Goal: Information Seeking & Learning: Learn about a topic

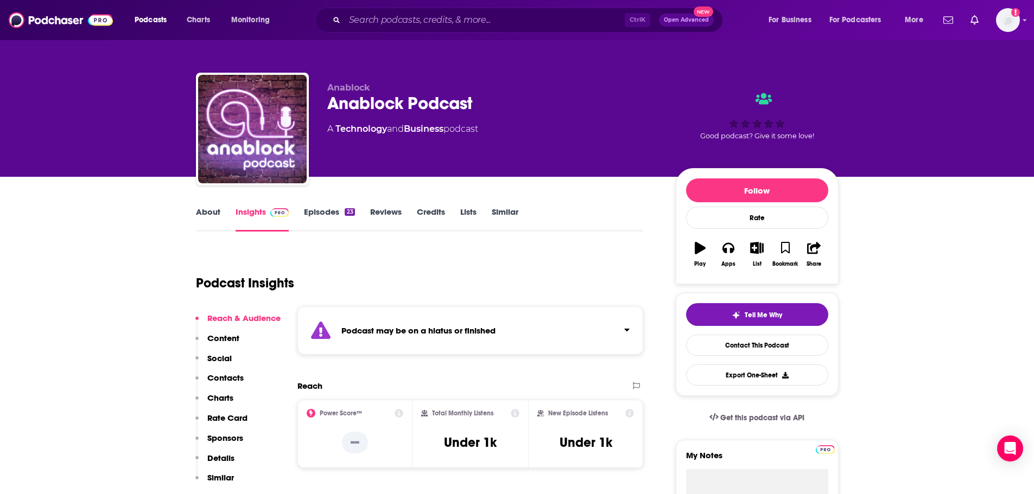
click at [210, 217] on link "About" at bounding box center [208, 219] width 24 height 25
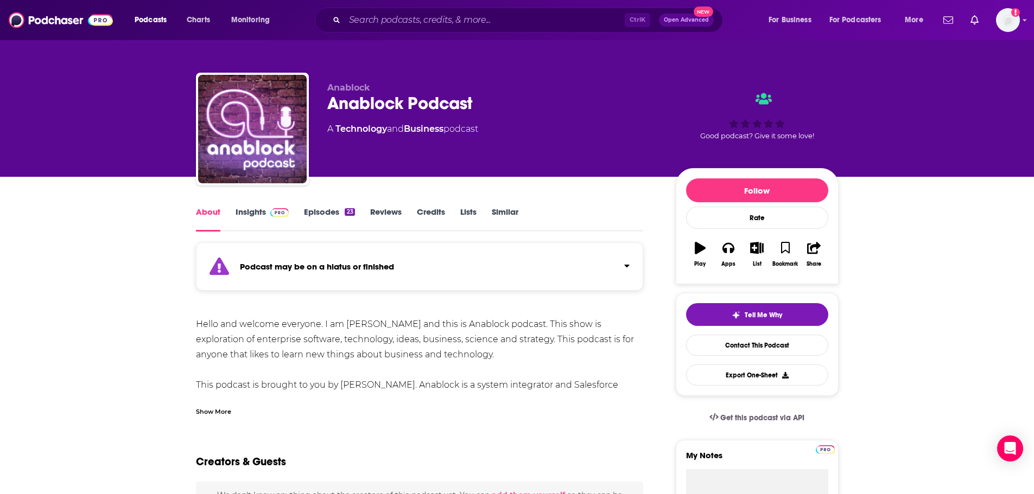
click at [243, 210] on link "Insights" at bounding box center [263, 219] width 54 height 25
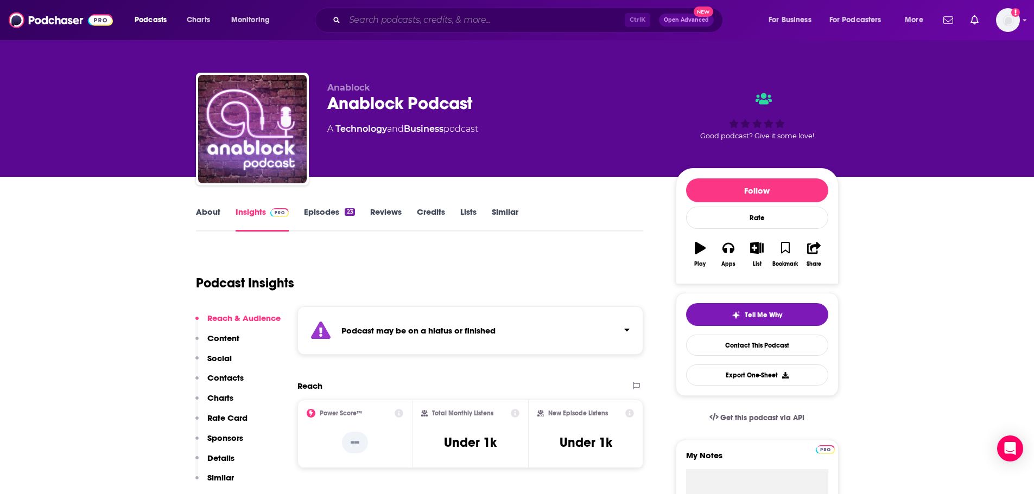
click at [480, 21] on input "Search podcasts, credits, & more..." at bounding box center [485, 19] width 280 height 17
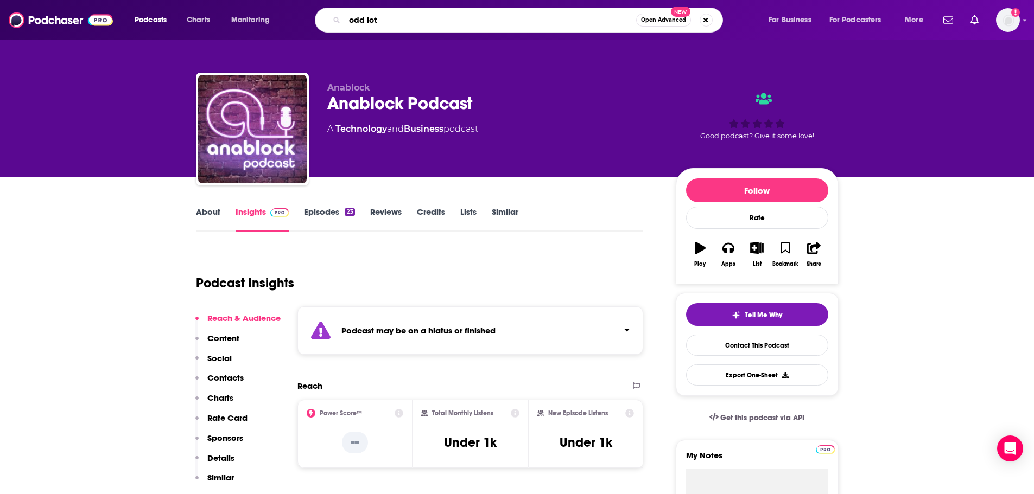
type input "odd lots"
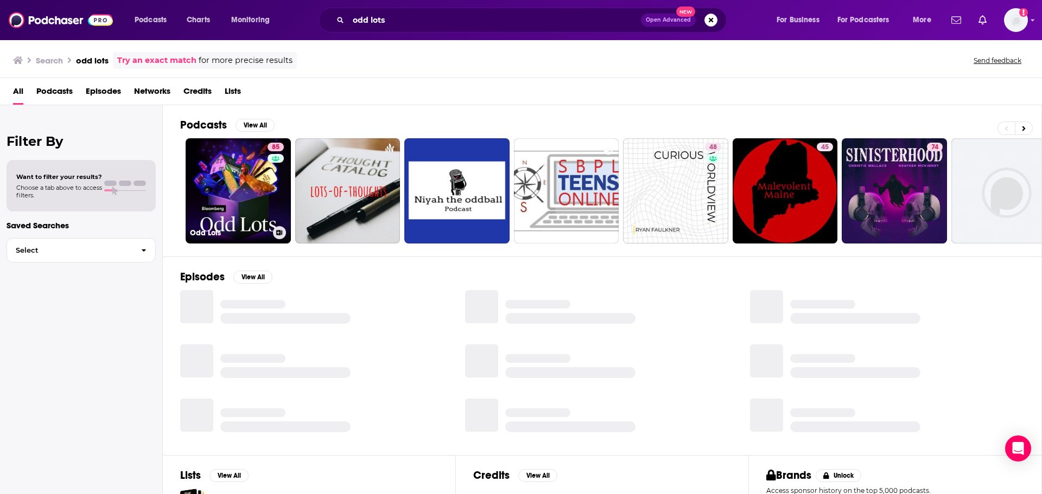
click at [233, 208] on link "85 Odd Lots" at bounding box center [238, 190] width 105 height 105
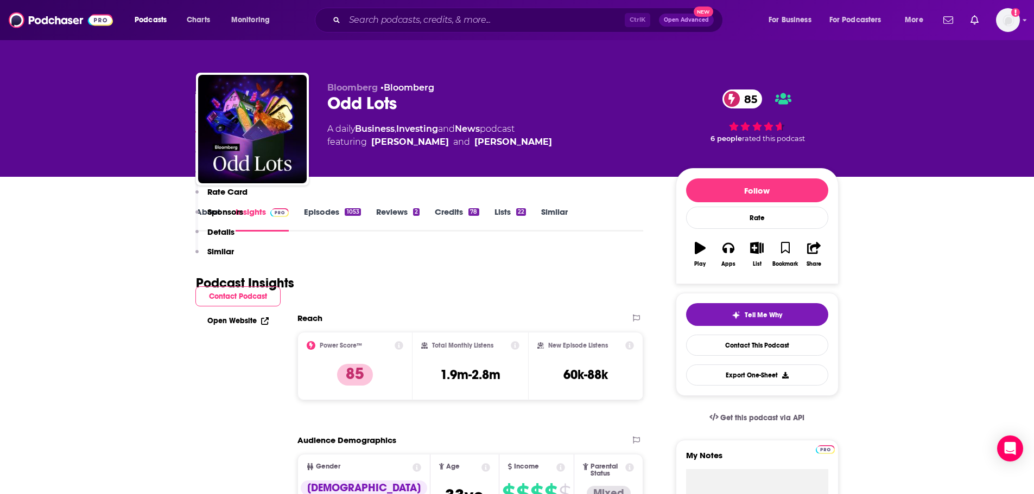
drag, startPoint x: 814, startPoint y: 291, endPoint x: 712, endPoint y: 8, distance: 301.1
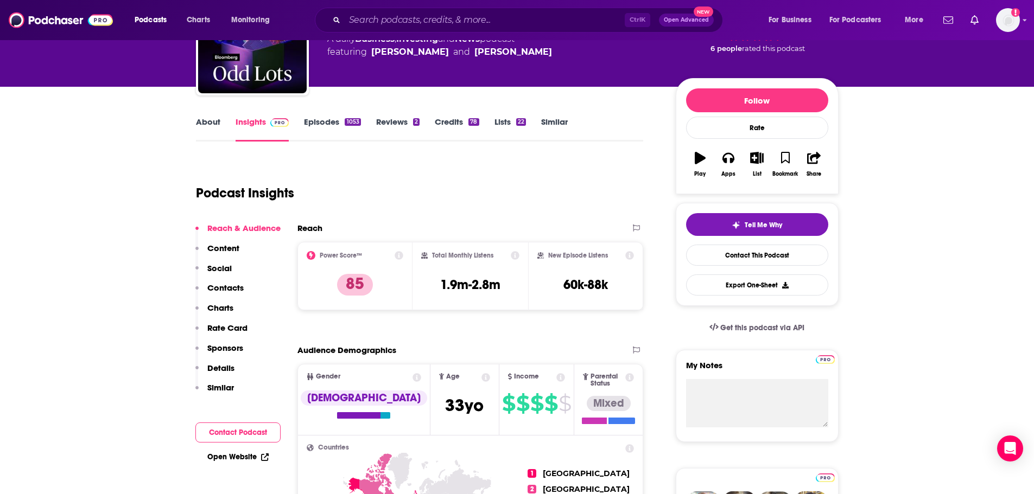
scroll to position [109, 0]
